Goal: Browse casually

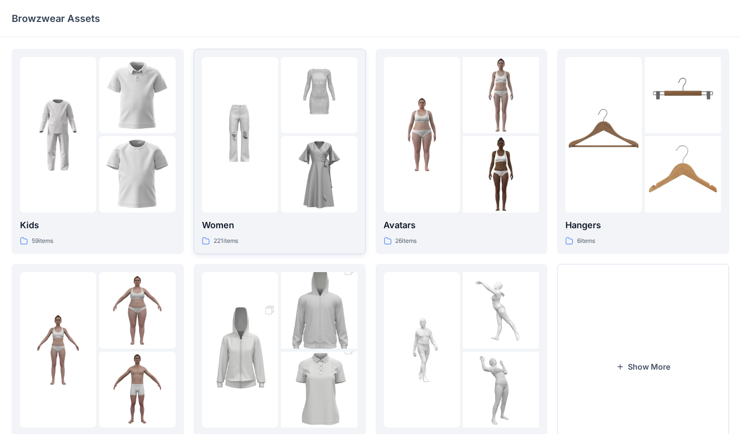
click at [289, 166] on div at bounding box center [319, 174] width 76 height 76
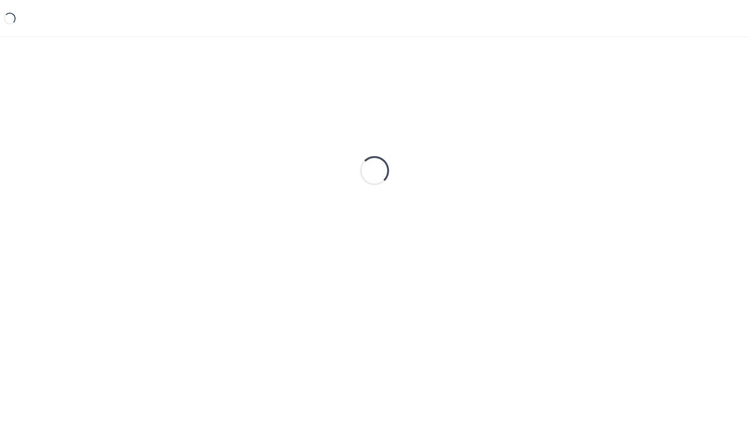
click at [289, 166] on div "Loading..." at bounding box center [375, 171] width 726 height 244
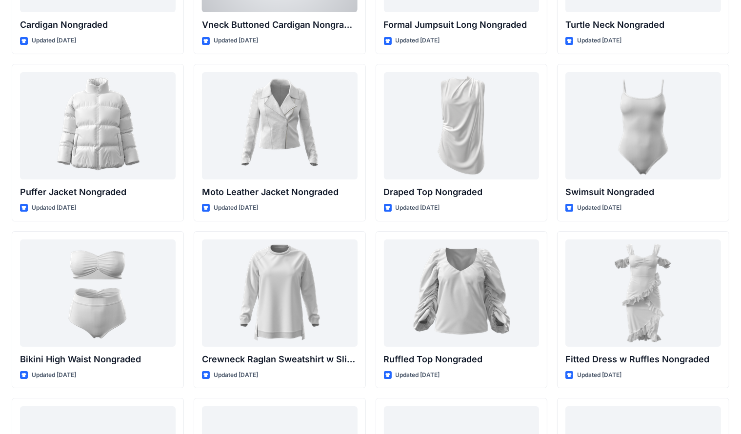
scroll to position [7049, 0]
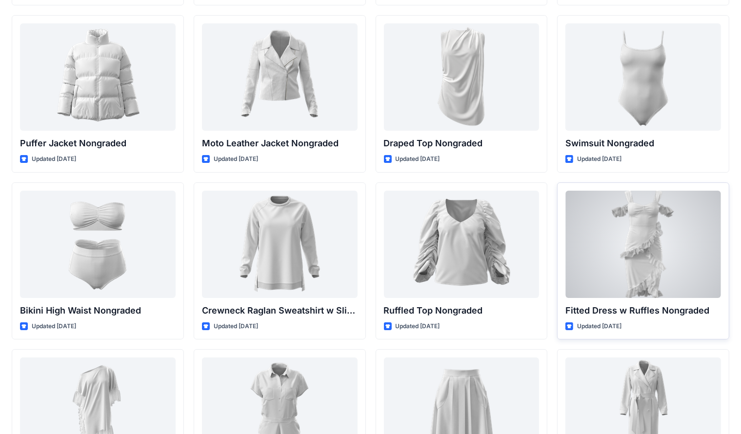
click at [487, 249] on div at bounding box center [643, 244] width 156 height 107
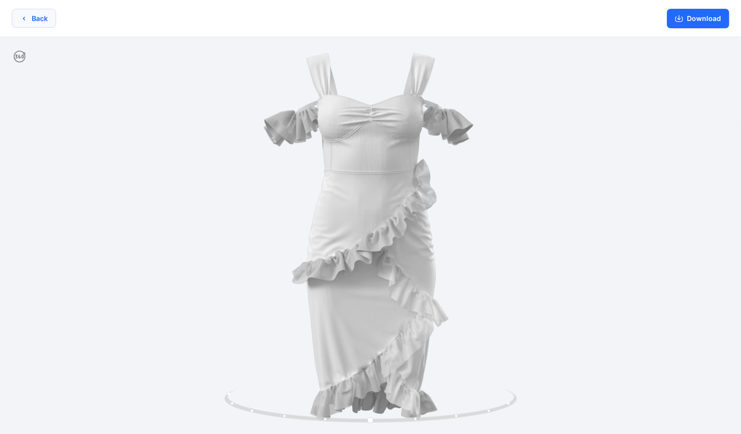
click at [41, 25] on button "Back" at bounding box center [34, 18] width 44 height 19
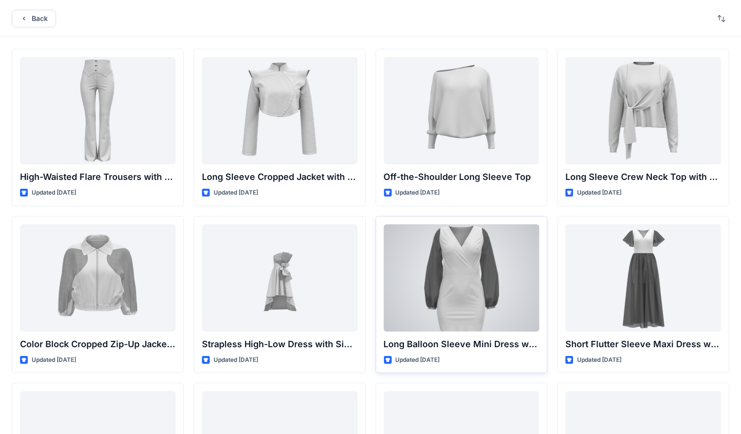
scroll to position [49, 0]
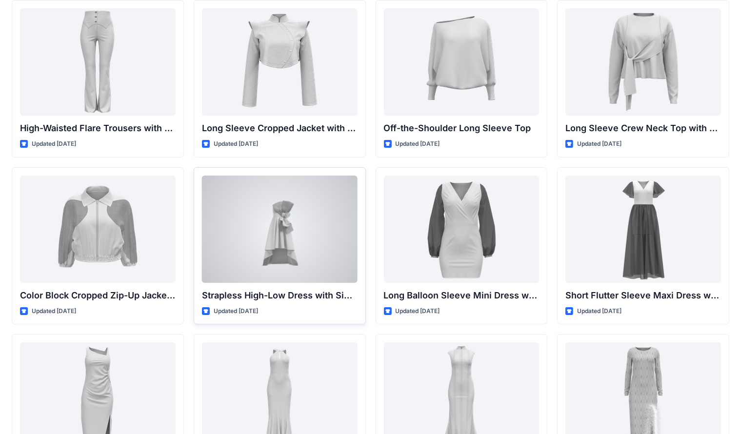
click at [303, 237] on div at bounding box center [280, 229] width 156 height 107
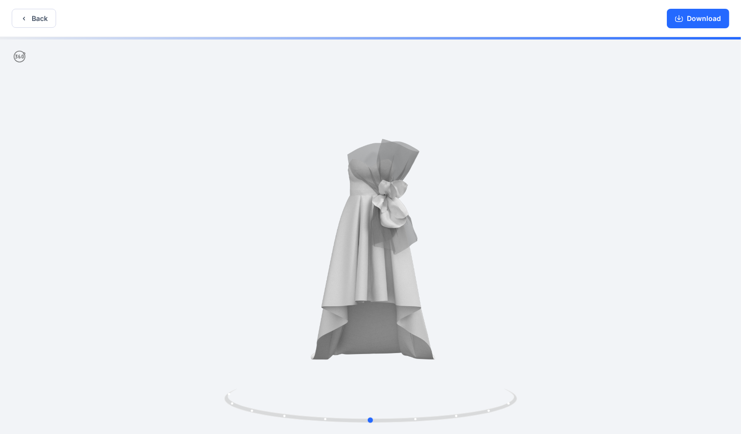
click at [449, 187] on div at bounding box center [370, 236] width 741 height 399
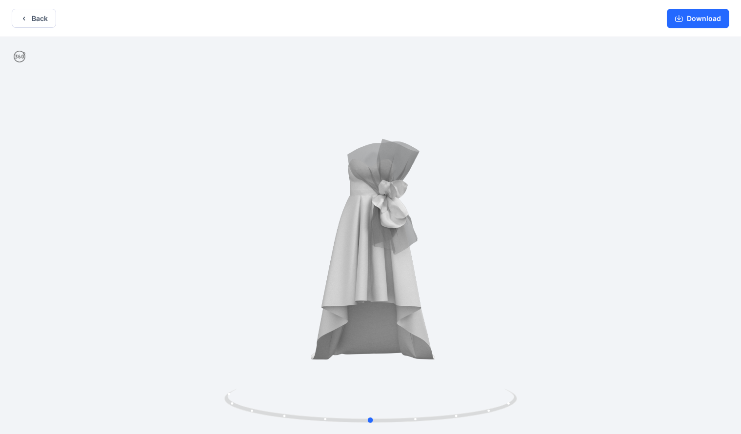
click at [297, 305] on div at bounding box center [370, 236] width 741 height 399
click at [487, 389] on icon at bounding box center [371, 407] width 295 height 37
click at [487, 299] on div at bounding box center [370, 236] width 741 height 399
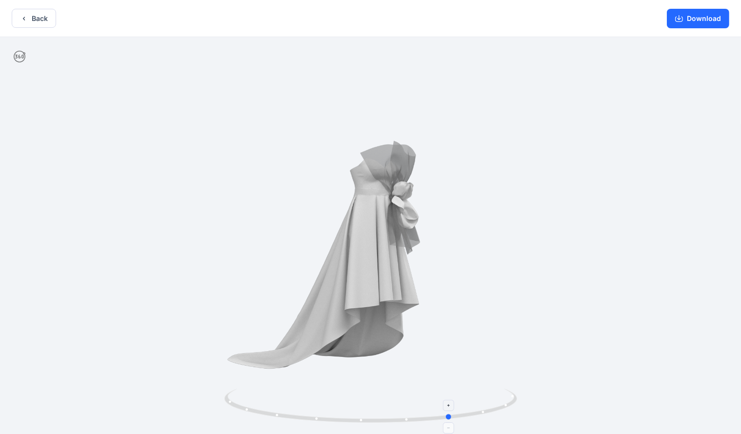
drag, startPoint x: 368, startPoint y: 422, endPoint x: 465, endPoint y: 394, distance: 101.1
click at [465, 390] on icon at bounding box center [371, 407] width 295 height 37
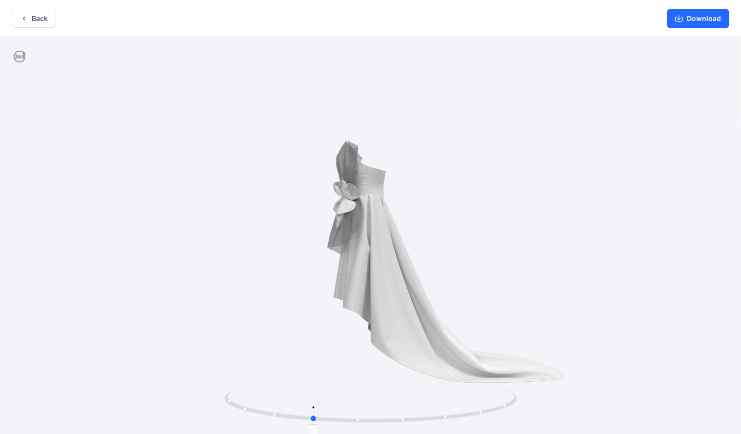
drag, startPoint x: 465, startPoint y: 415, endPoint x: 298, endPoint y: 408, distance: 166.9
click at [297, 390] on icon at bounding box center [371, 407] width 295 height 37
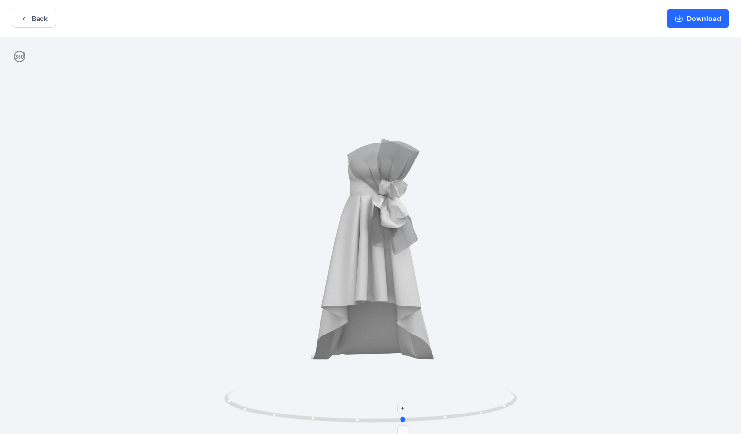
drag, startPoint x: 491, startPoint y: 401, endPoint x: 302, endPoint y: 419, distance: 189.1
click at [302, 390] on icon at bounding box center [371, 407] width 295 height 37
drag, startPoint x: 499, startPoint y: 354, endPoint x: 487, endPoint y: 369, distance: 19.4
click at [487, 369] on div at bounding box center [370, 236] width 741 height 399
click at [39, 22] on button "Back" at bounding box center [34, 18] width 44 height 19
